Goal: Navigation & Orientation: Go to known website

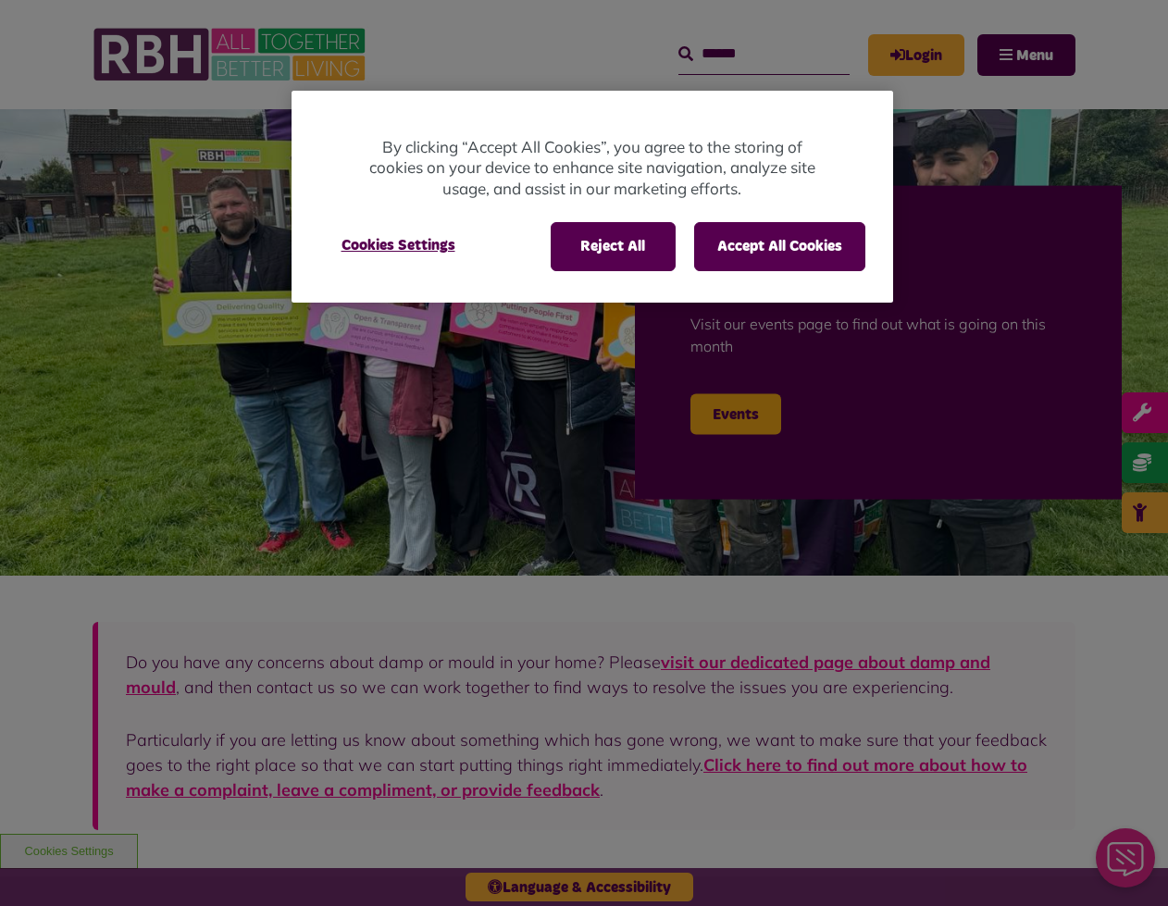
click at [180, 62] on div at bounding box center [584, 453] width 1168 height 906
click at [633, 244] on button "Reject All" at bounding box center [613, 246] width 125 height 48
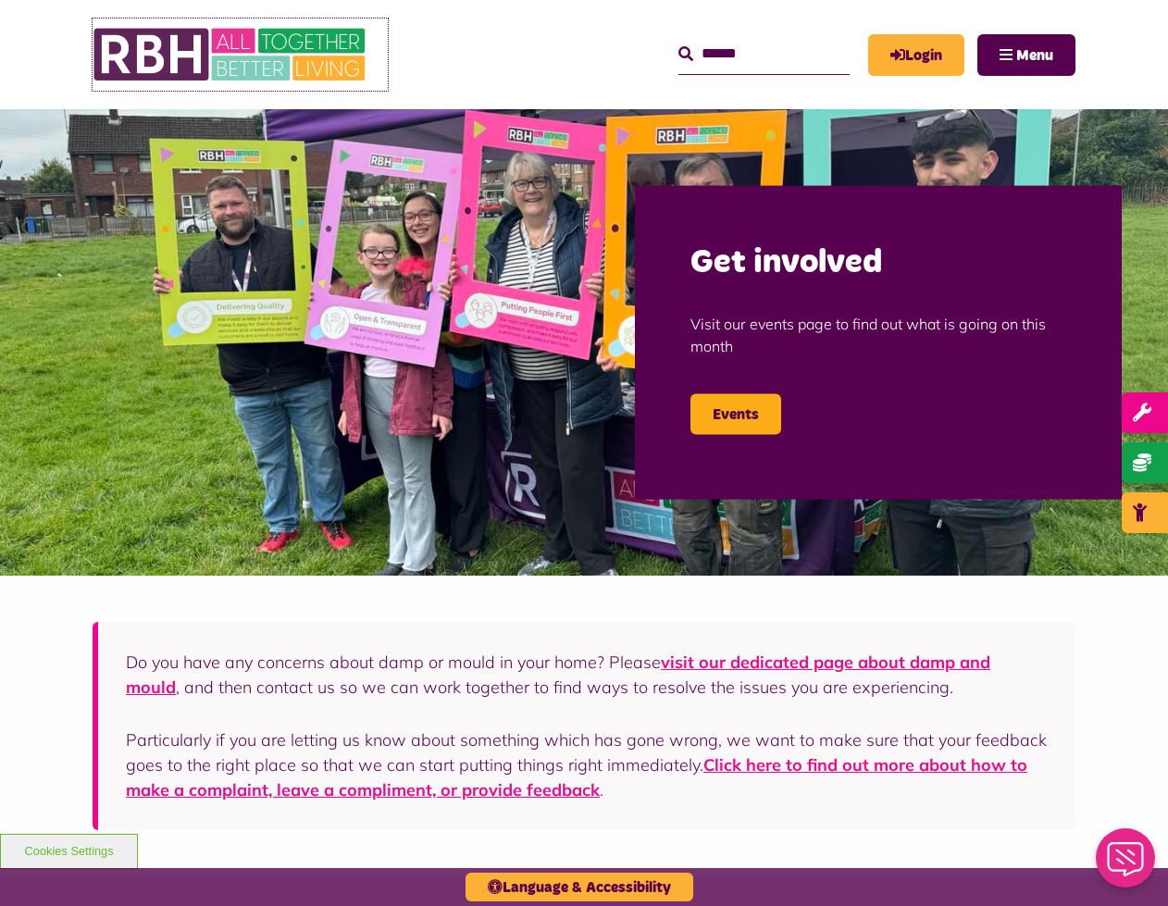
click at [218, 56] on img at bounding box center [232, 55] width 278 height 72
